Goal: Answer question/provide support

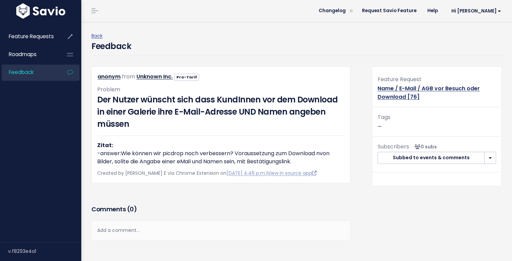
click at [417, 87] on link "Name / E-Mail / AGB vor Besuch oder Download [76]" at bounding box center [428, 93] width 102 height 16
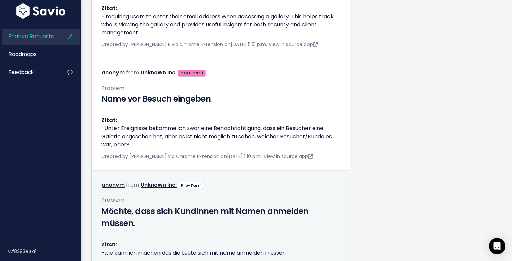
scroll to position [3347, 0]
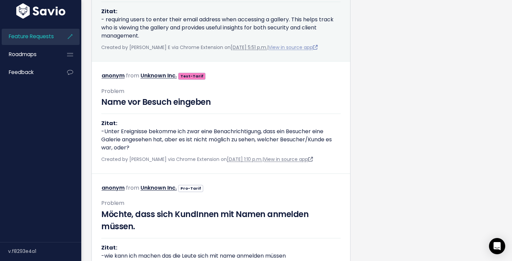
click at [289, 51] on link "View in source app" at bounding box center [292, 47] width 49 height 7
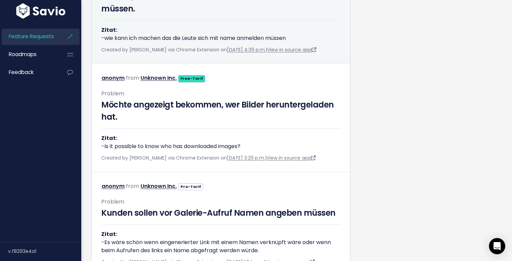
scroll to position [3572, 0]
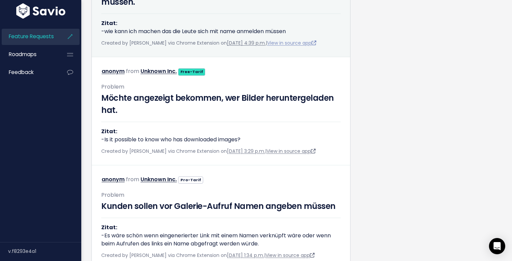
click at [299, 46] on link "View in source app" at bounding box center [291, 43] width 49 height 7
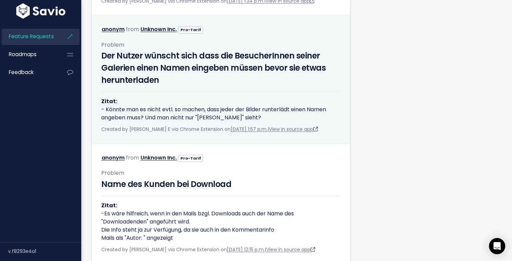
scroll to position [3826, 0]
click at [208, 122] on div "Der Nutzer wünscht sich dass die BesucherInnen seiner Galerien einen Namen eing…" at bounding box center [220, 86] width 239 height 72
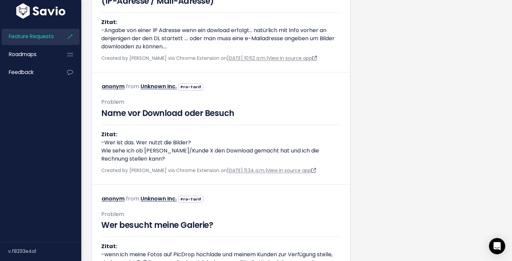
scroll to position [4248, 0]
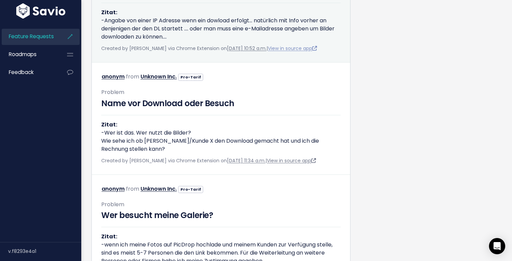
click at [293, 52] on link "View in source app" at bounding box center [292, 48] width 49 height 7
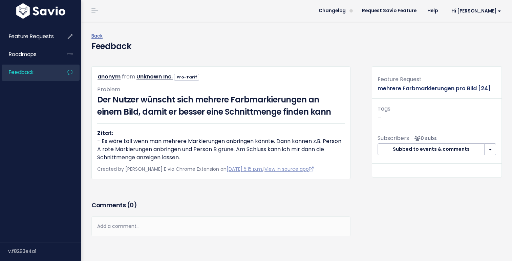
click at [412, 92] on link "mehrere Farbmarkierungen pro Bild [24]" at bounding box center [433, 89] width 113 height 8
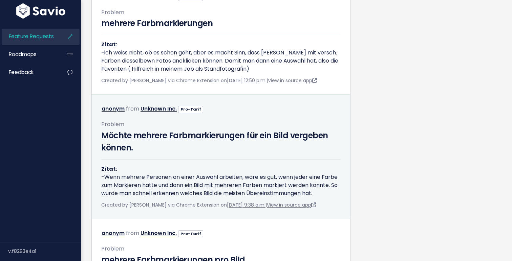
scroll to position [454, 0]
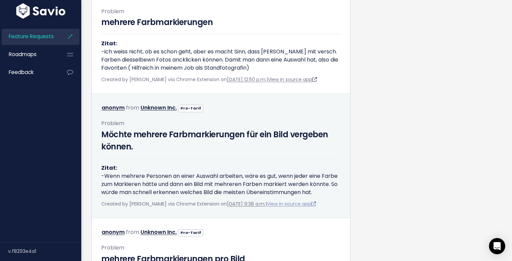
click at [294, 207] on link "View in source app" at bounding box center [291, 204] width 49 height 7
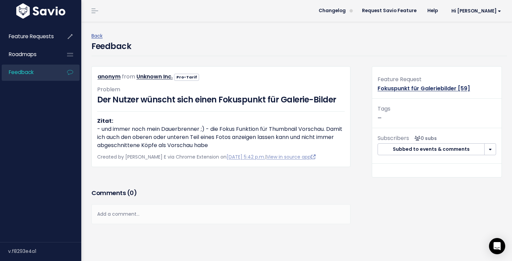
click at [393, 86] on link "Fokuspunkt für Galeriebilder [59]" at bounding box center [423, 89] width 92 height 8
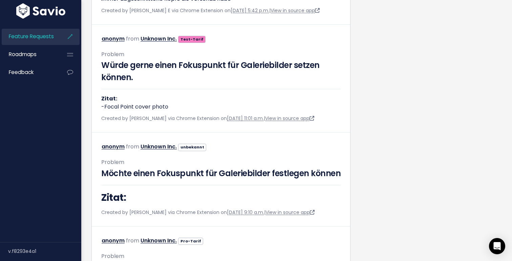
scroll to position [403, 0]
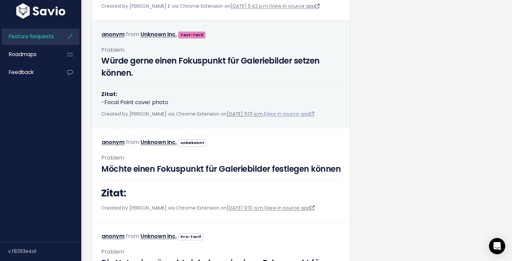
click at [282, 117] on link "View in source app" at bounding box center [289, 114] width 49 height 7
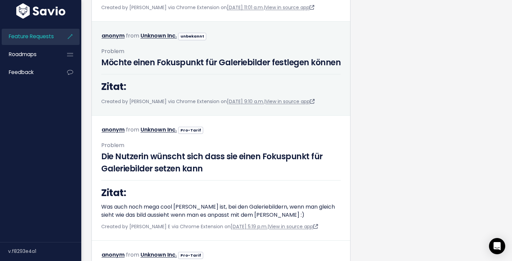
scroll to position [528, 0]
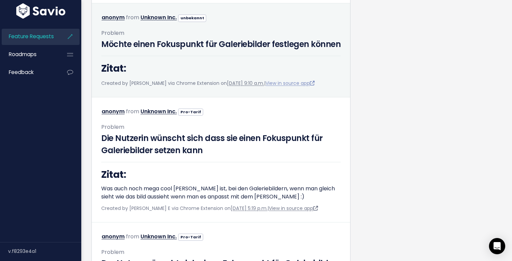
click at [294, 87] on link "View in source app" at bounding box center [289, 83] width 49 height 7
